Goal: Task Accomplishment & Management: Use online tool/utility

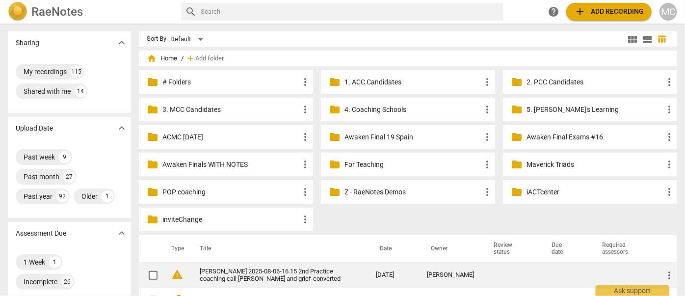
click at [287, 269] on link "[PERSON_NAME] 2025-08-06-16.15 2nd Practice coaching call [PERSON_NAME] and gri…" at bounding box center [270, 275] width 141 height 15
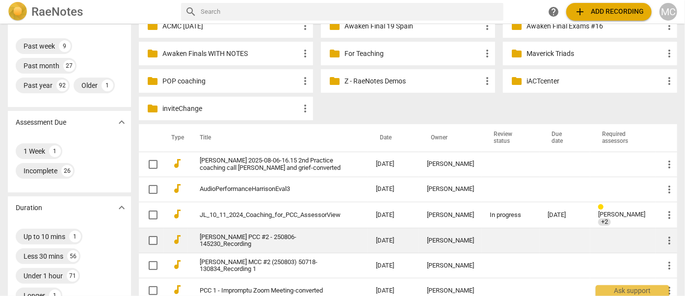
scroll to position [134, 0]
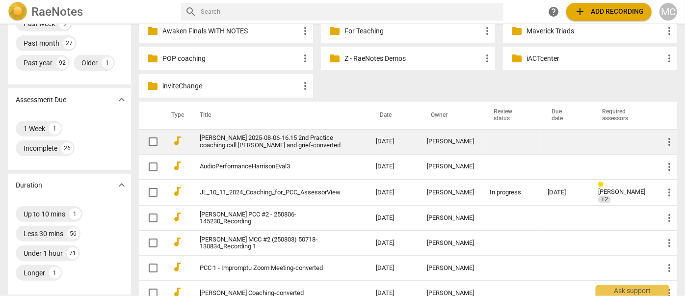
click at [235, 134] on link "[PERSON_NAME] 2025-08-06-16.15 2nd Practice coaching call [PERSON_NAME] and gri…" at bounding box center [270, 141] width 141 height 15
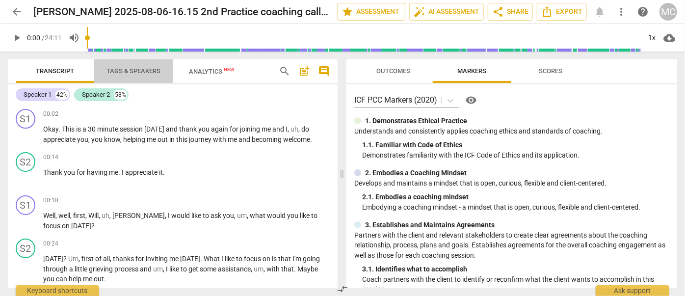
click at [127, 72] on span "Tags & Speakers" at bounding box center [134, 70] width 54 height 7
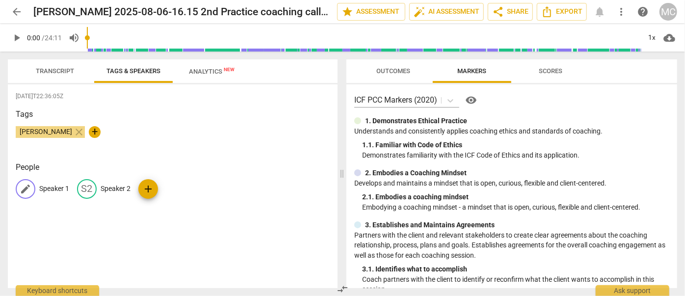
click at [49, 191] on p "Speaker 1" at bounding box center [54, 189] width 30 height 10
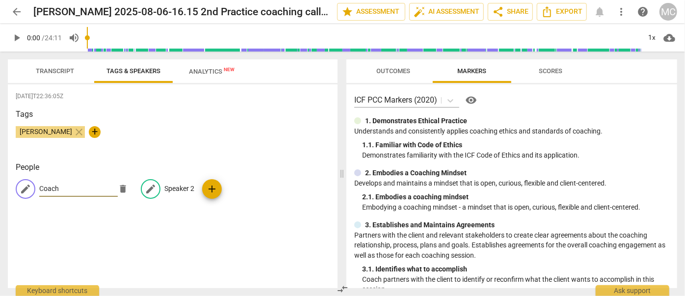
type input "Coach"
click at [170, 176] on div "People edit Coach delete edit Speaker 2 add" at bounding box center [173, 187] width 314 height 53
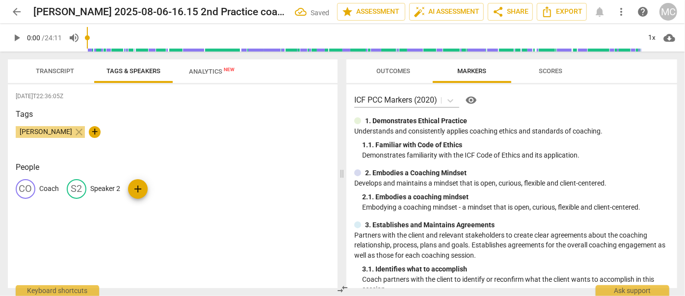
click at [167, 190] on div "CO Coach S2 Speaker 2 add" at bounding box center [173, 192] width 314 height 27
click at [104, 189] on p "Speaker 2" at bounding box center [105, 189] width 30 height 10
type input "Client"
click at [559, 9] on span "Export" at bounding box center [561, 12] width 41 height 12
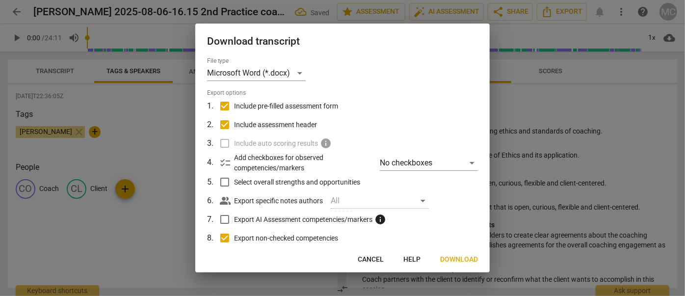
click at [475, 261] on span "Download" at bounding box center [459, 260] width 38 height 10
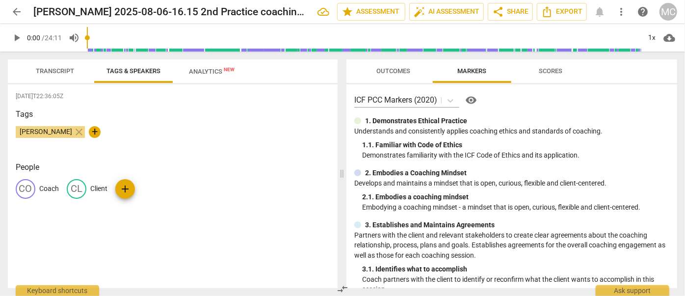
click at [65, 72] on span "Transcript" at bounding box center [55, 70] width 38 height 7
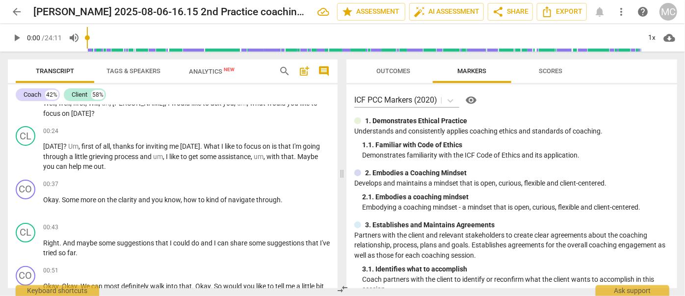
scroll to position [89, 0]
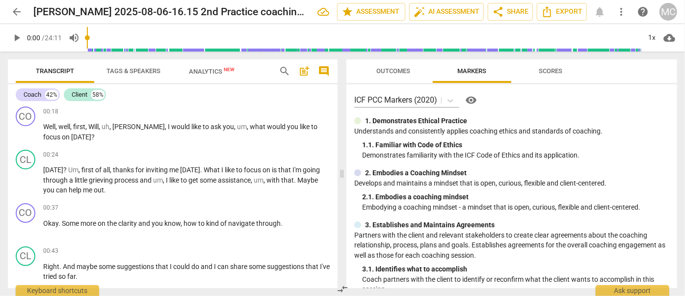
click at [16, 37] on span "play_arrow" at bounding box center [17, 38] width 12 height 12
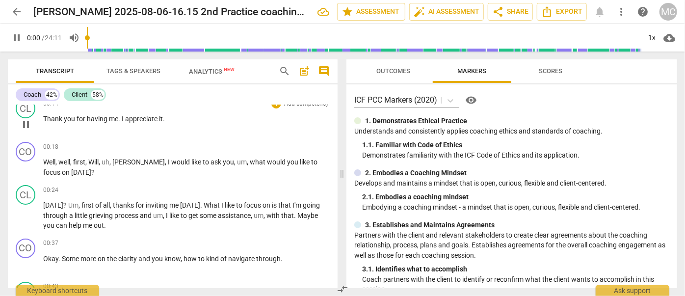
scroll to position [0, 0]
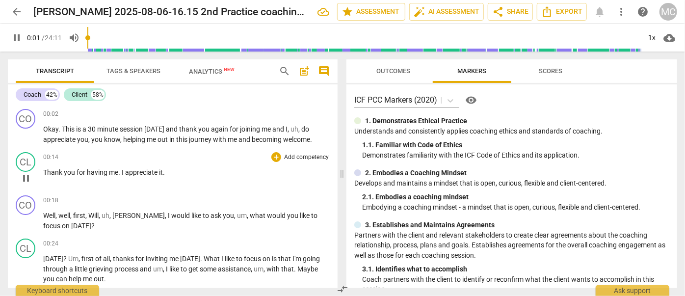
type input "1"
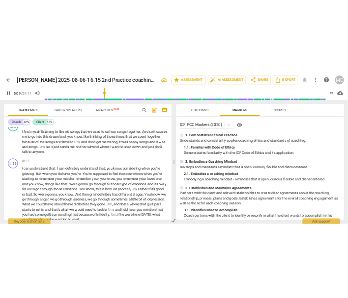
scroll to position [1028, 0]
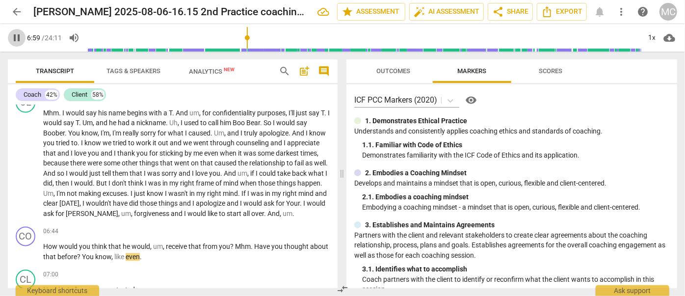
click at [16, 37] on span "pause" at bounding box center [17, 38] width 12 height 12
type input "420"
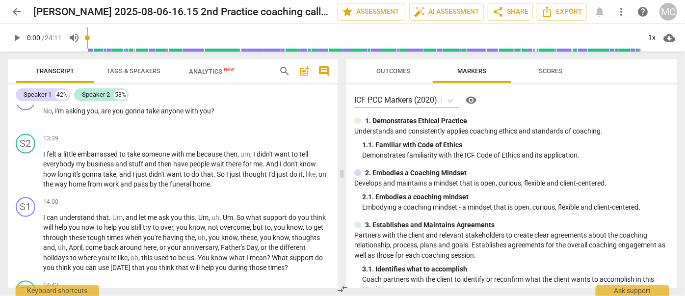
scroll to position [2632, 0]
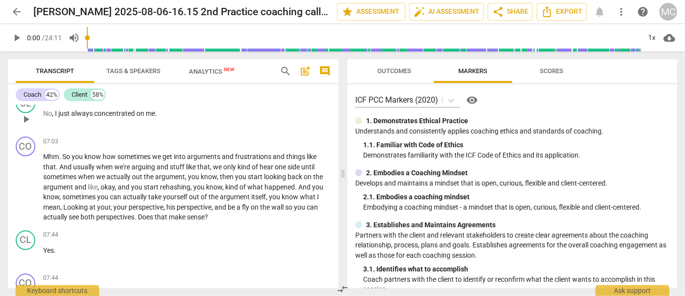
scroll to position [1160, 0]
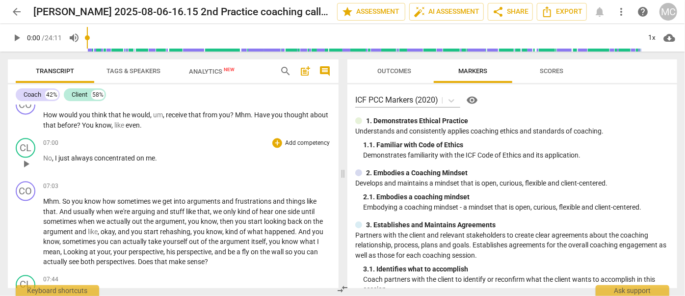
click at [25, 158] on span "play_arrow" at bounding box center [26, 164] width 12 height 12
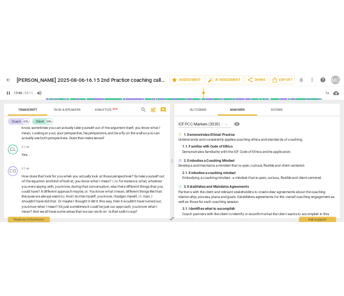
scroll to position [2662, 0]
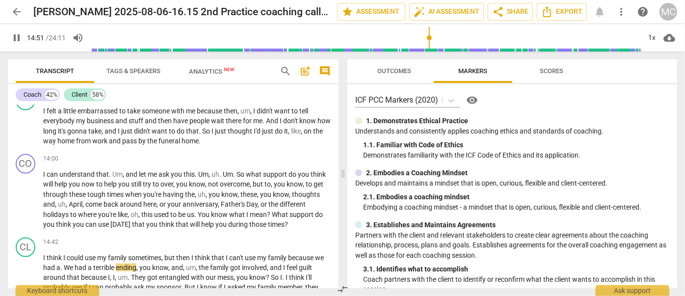
drag, startPoint x: 17, startPoint y: 37, endPoint x: 0, endPoint y: 42, distance: 17.4
click at [17, 37] on span "pause" at bounding box center [17, 38] width 12 height 12
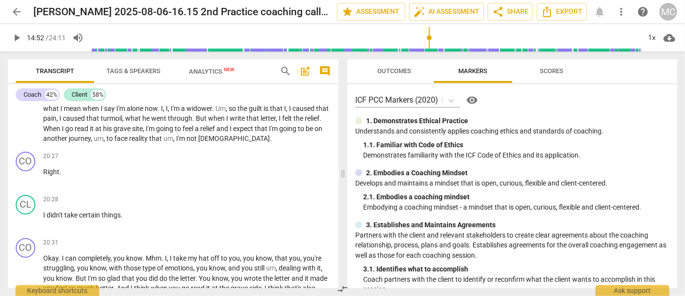
scroll to position [3593, 0]
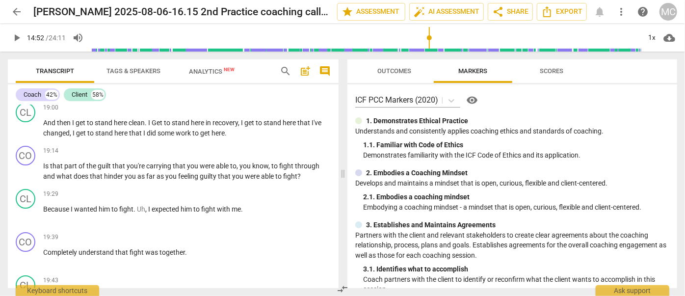
click at [17, 37] on span "play_arrow" at bounding box center [17, 38] width 12 height 12
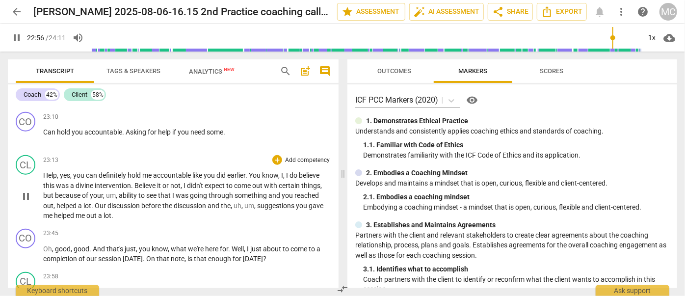
scroll to position [4306, 0]
click at [13, 40] on span "pause" at bounding box center [17, 38] width 12 height 12
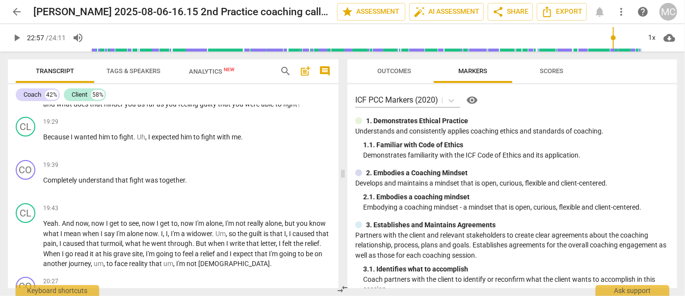
scroll to position [3637, 0]
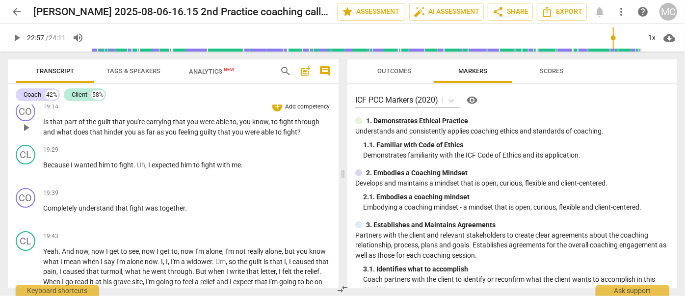
click at [242, 128] on span "you" at bounding box center [238, 132] width 13 height 8
click at [17, 39] on span "pause" at bounding box center [17, 38] width 12 height 12
click at [50, 161] on span "Because" at bounding box center [56, 165] width 27 height 8
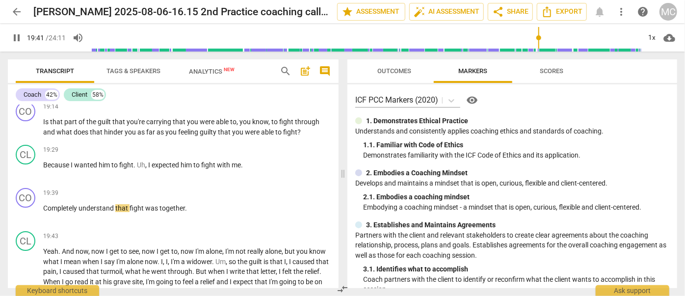
click at [19, 39] on span "pause" at bounding box center [17, 38] width 12 height 12
type input "1182"
